Goal: Information Seeking & Learning: Learn about a topic

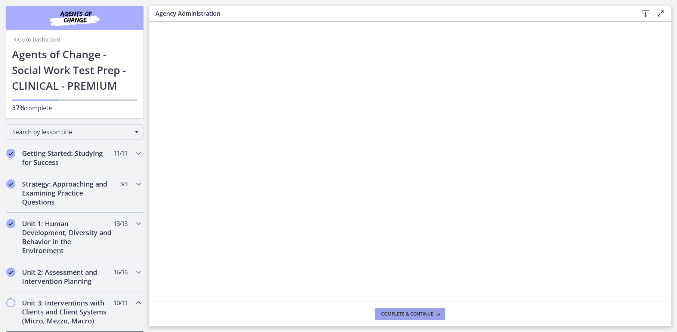
click at [424, 313] on span "Complete & continue" at bounding box center [407, 314] width 52 height 6
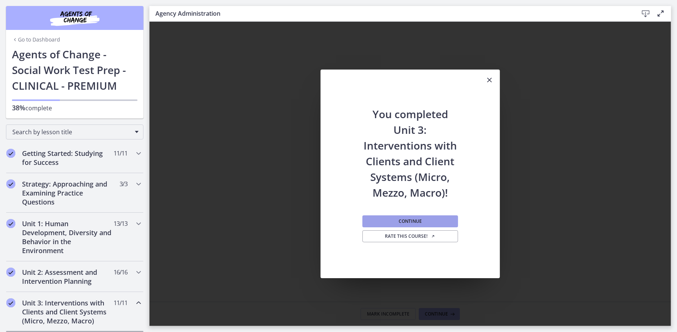
click at [419, 220] on span "Continue" at bounding box center [410, 221] width 23 height 6
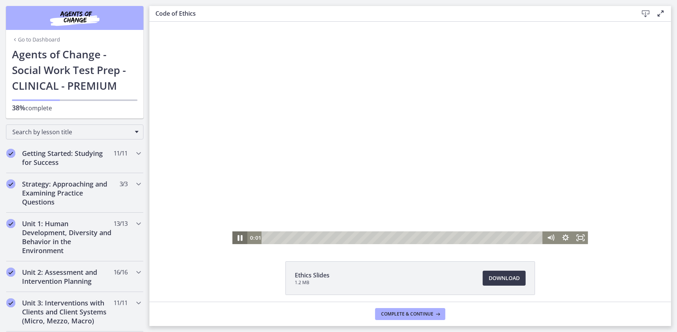
click at [235, 233] on icon "Pause" at bounding box center [240, 237] width 18 height 15
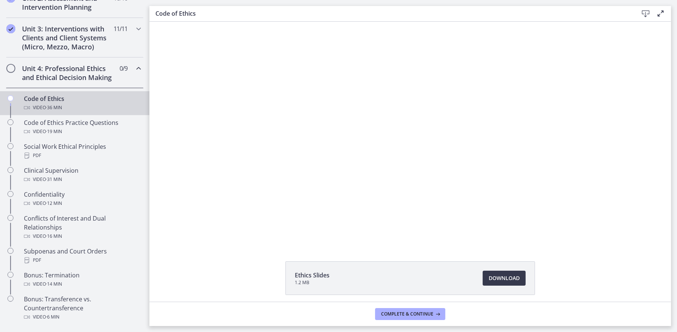
scroll to position [224, 0]
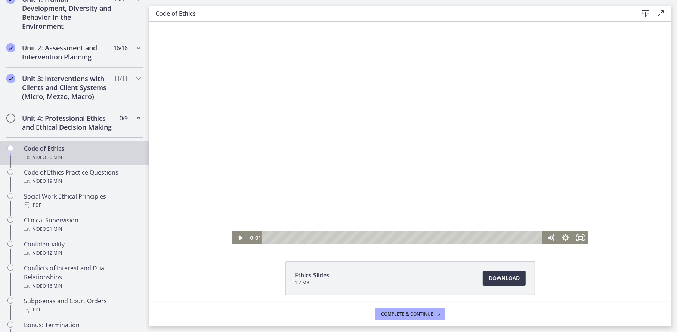
click at [305, 191] on div at bounding box center [410, 132] width 356 height 222
click at [233, 236] on icon "Pause" at bounding box center [239, 237] width 15 height 13
click at [498, 278] on span "Download Opens in a new window" at bounding box center [504, 278] width 31 height 9
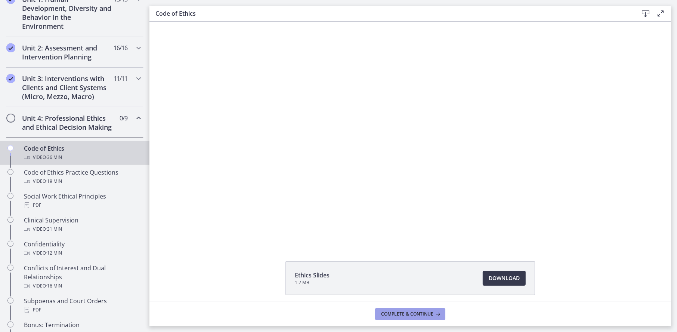
click at [402, 317] on button "Complete & continue" at bounding box center [410, 314] width 70 height 12
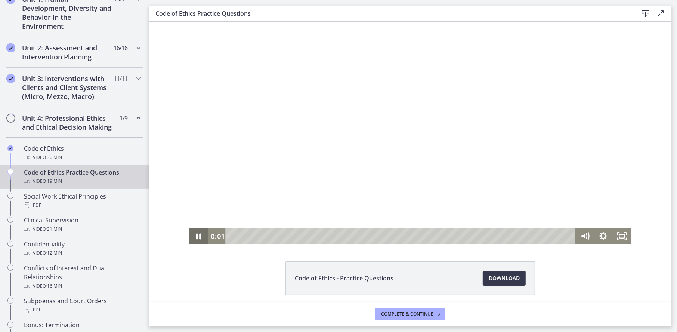
click at [197, 235] on icon "Pause" at bounding box center [198, 236] width 5 height 6
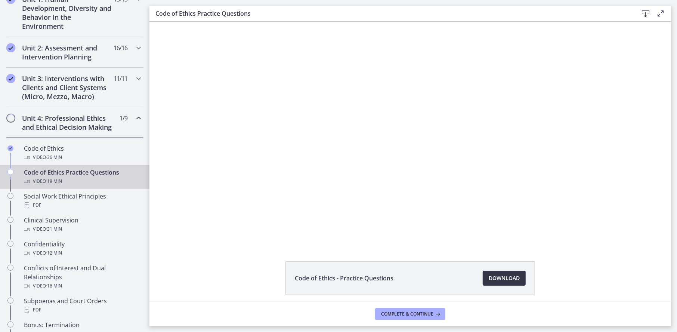
click at [490, 274] on span "Download Opens in a new window" at bounding box center [504, 278] width 31 height 9
